Goal: Transaction & Acquisition: Purchase product/service

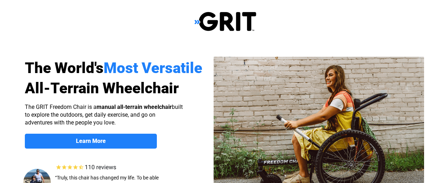
select select "US"
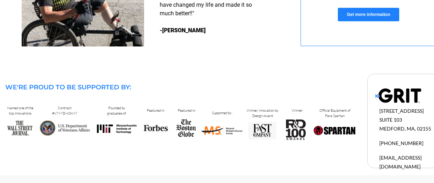
scroll to position [750, 0]
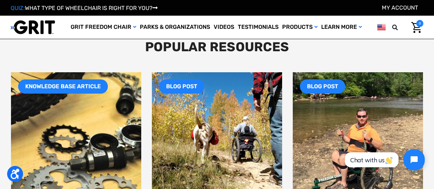
scroll to position [817, 0]
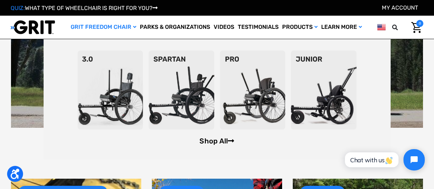
click at [210, 141] on link "Shop All" at bounding box center [217, 140] width 35 height 9
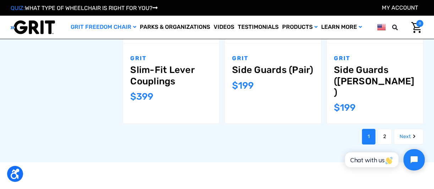
scroll to position [782, 0]
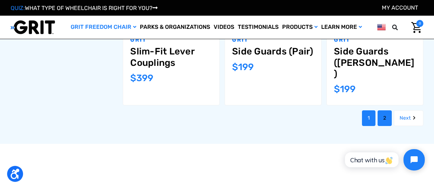
click at [385, 110] on link "2" at bounding box center [385, 118] width 14 height 16
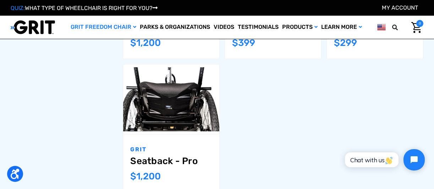
scroll to position [675, 0]
